Goal: Task Accomplishment & Management: Complete application form

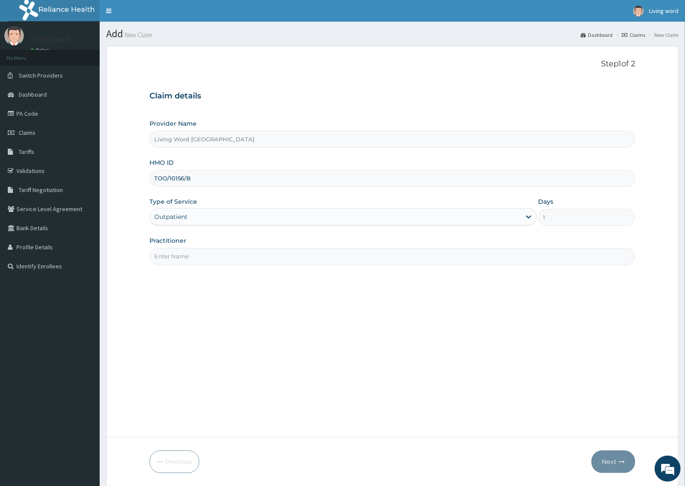
click at [208, 256] on input "Practitioner" at bounding box center [392, 256] width 486 height 17
type input "[PERSON_NAME]"
click at [620, 462] on icon "button" at bounding box center [622, 461] width 6 height 6
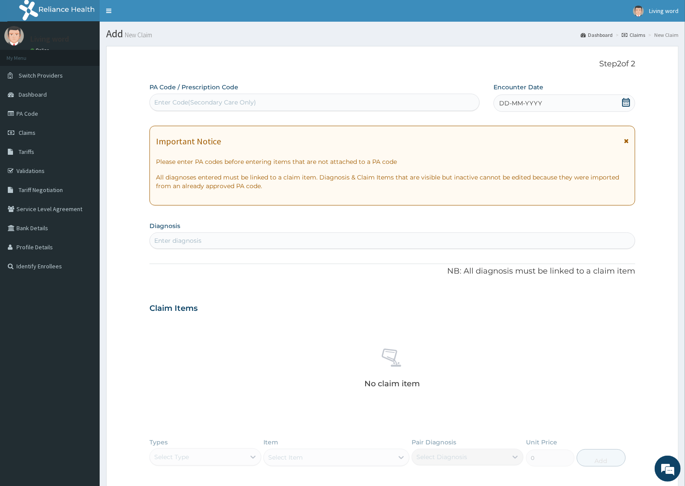
click at [199, 107] on div "Enter Code(Secondary Care Only)" at bounding box center [314, 102] width 329 height 14
paste input "PA/A120E2"
type input "PA/A120E2"
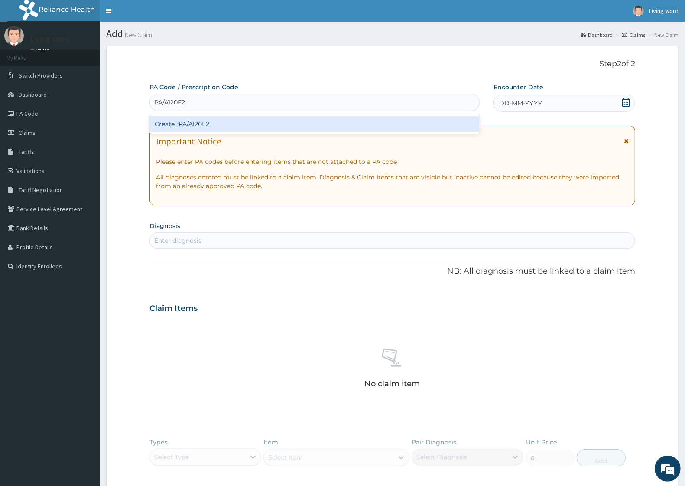
click at [211, 124] on div "Create "PA/A120E2"" at bounding box center [314, 124] width 330 height 16
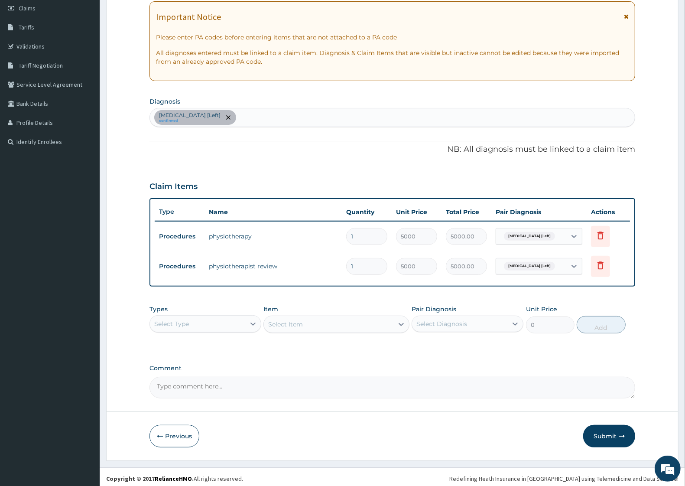
scroll to position [127, 0]
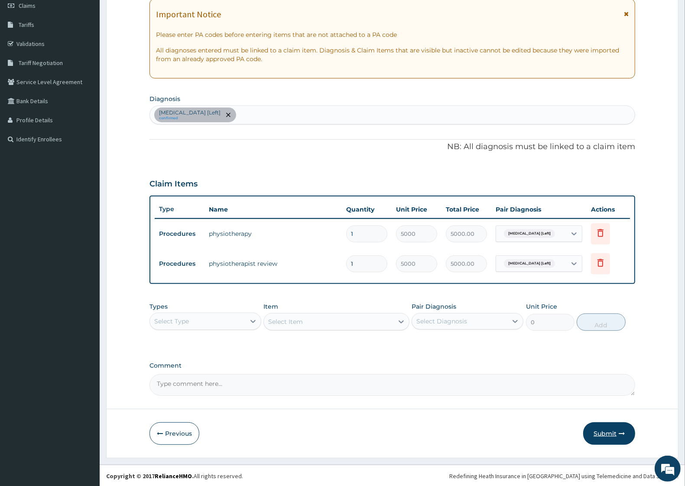
click at [601, 433] on button "Submit" at bounding box center [609, 433] width 52 height 23
